Goal: Task Accomplishment & Management: Manage account settings

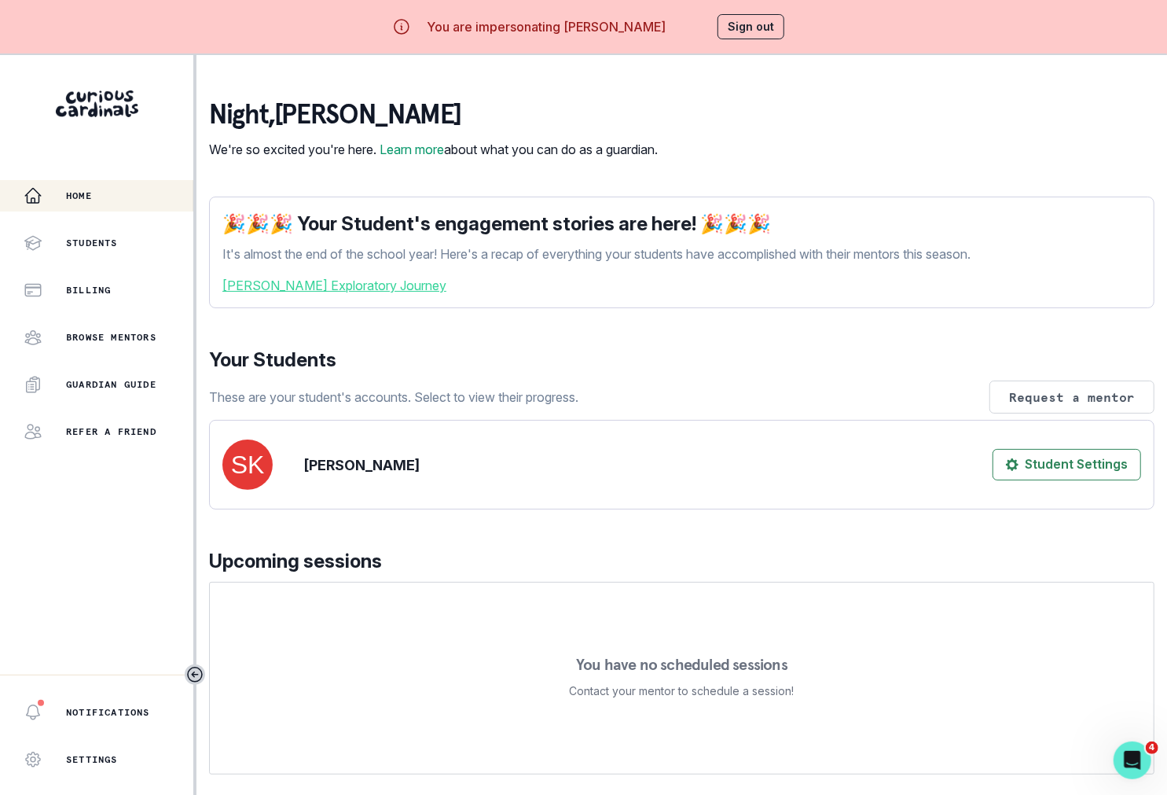
click at [599, 263] on p "It's almost the end of the school year! Here's a recap of everything your stude…" at bounding box center [681, 253] width 919 height 19
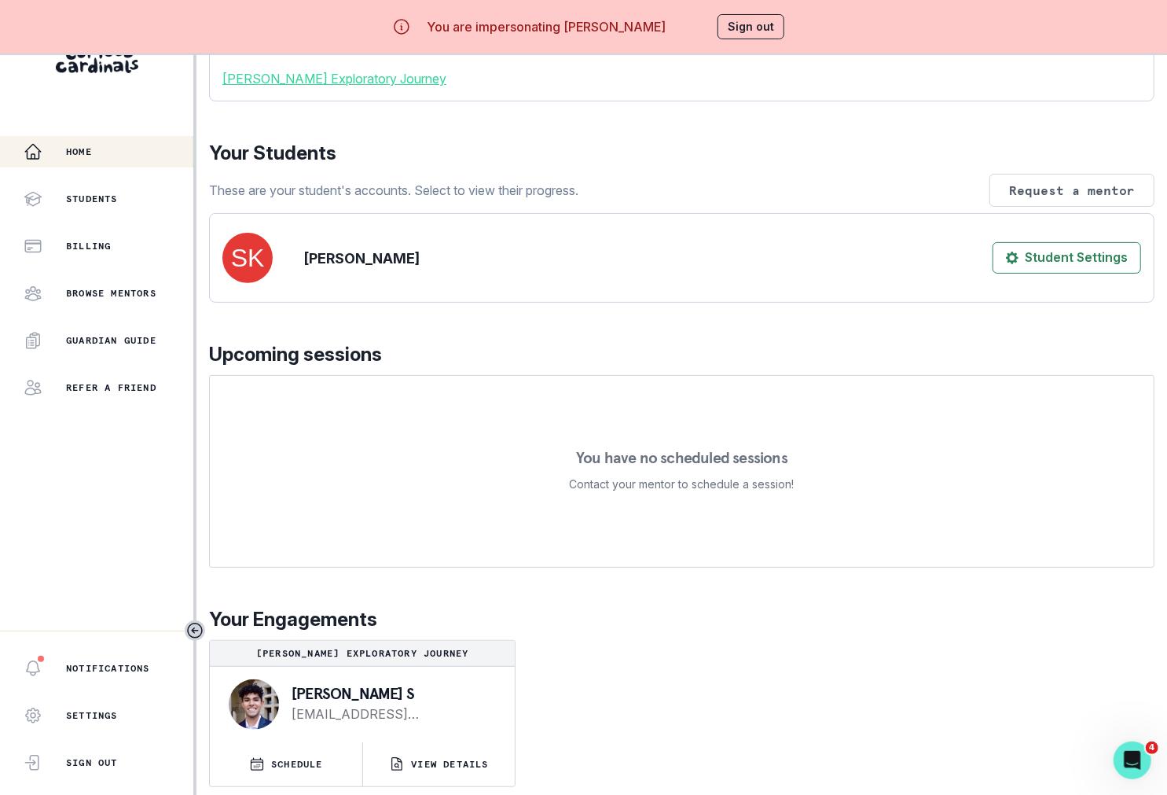
scroll to position [55, 0]
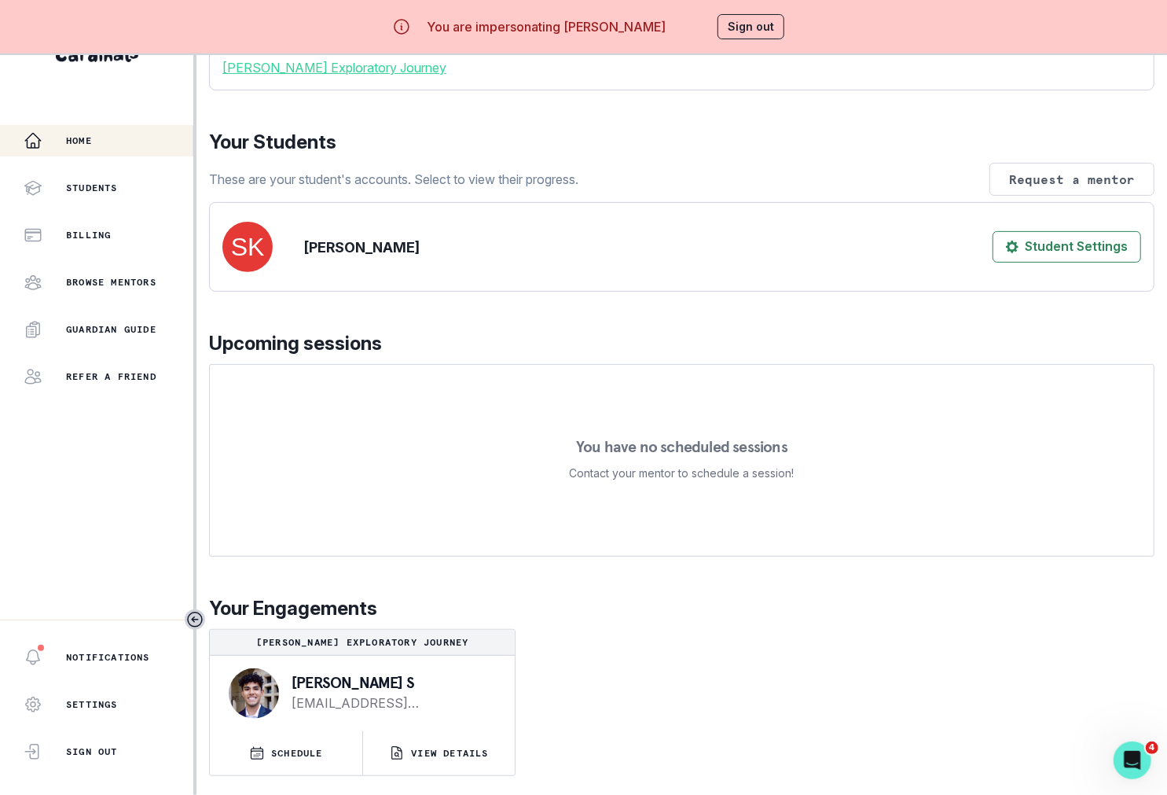
click at [756, 26] on button "Sign out" at bounding box center [751, 26] width 67 height 25
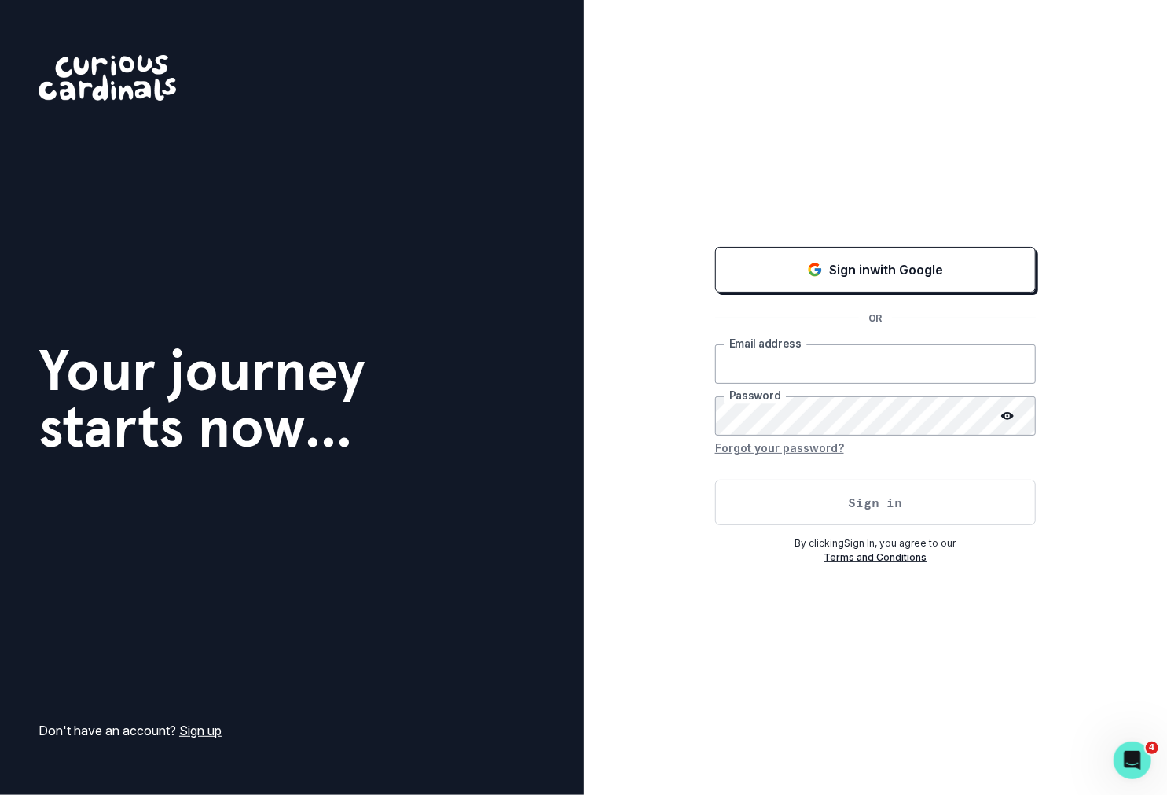
type input "[PERSON_NAME][EMAIL_ADDRESS][DOMAIN_NAME]"
click at [832, 505] on button "Sign in" at bounding box center [875, 503] width 321 height 46
